Goal: Navigation & Orientation: Find specific page/section

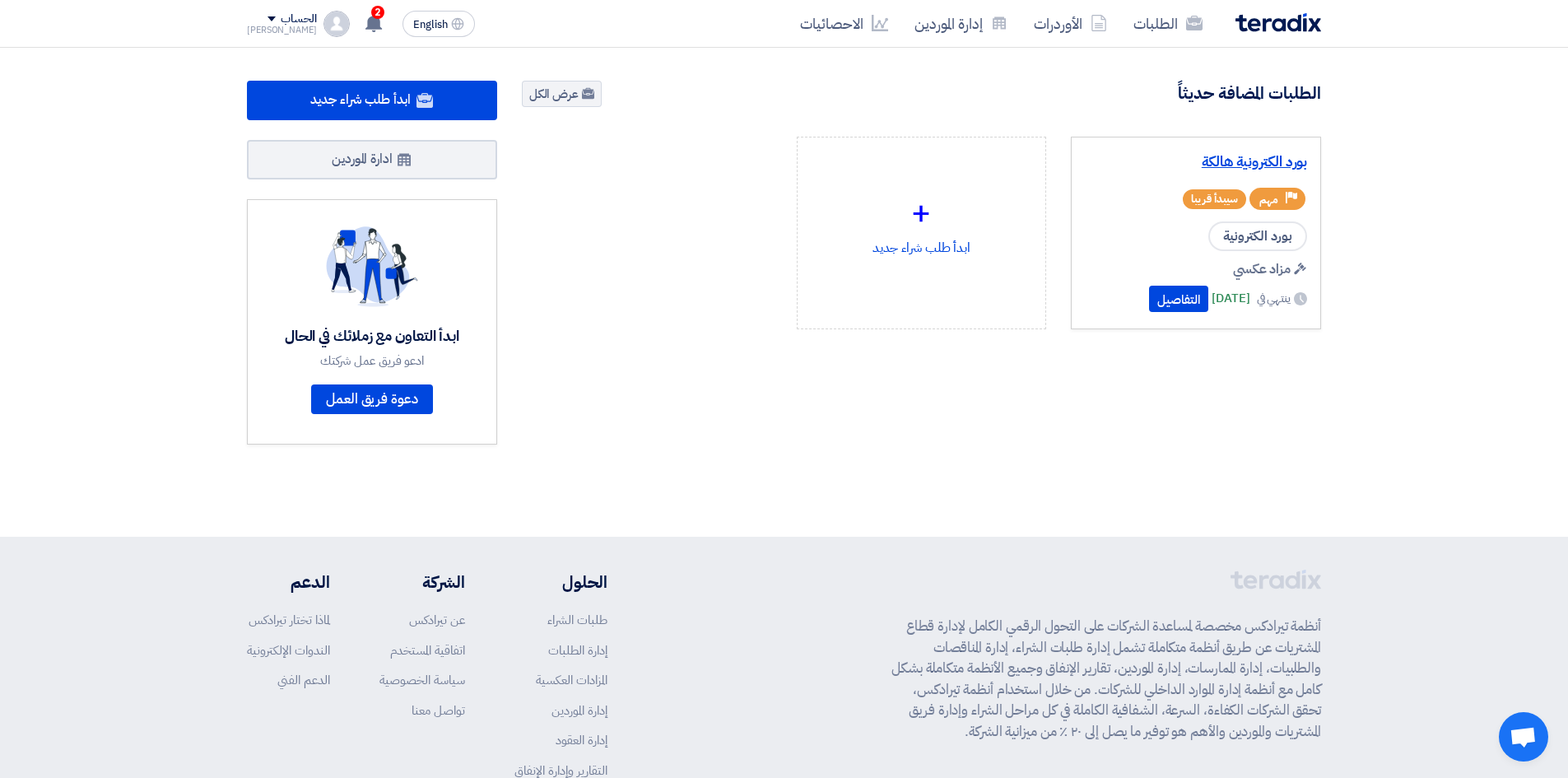
click at [1290, 154] on link "بورد الكترونية هالكة" at bounding box center [1196, 162] width 222 height 16
